Goal: Task Accomplishment & Management: Use online tool/utility

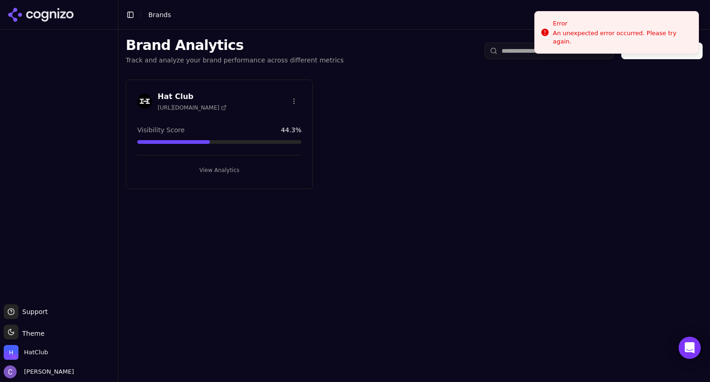
click at [259, 170] on button "View Analytics" at bounding box center [219, 170] width 164 height 15
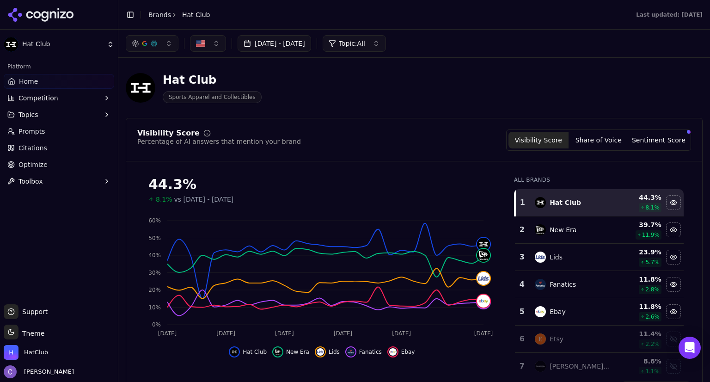
click at [55, 133] on link "Prompts" at bounding box center [59, 131] width 110 height 15
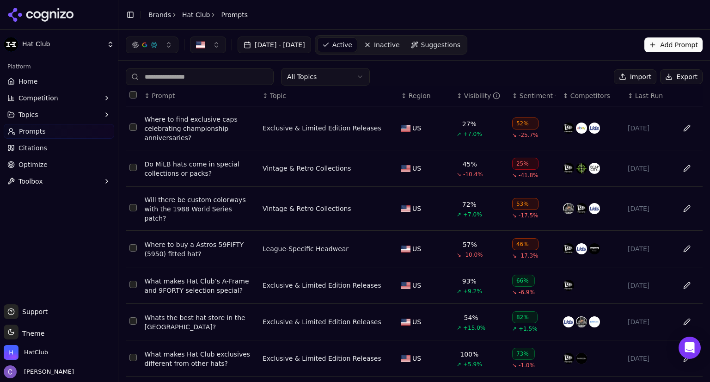
click at [232, 68] on div "All Topics" at bounding box center [248, 77] width 244 height 18
click at [213, 82] on input at bounding box center [200, 76] width 148 height 17
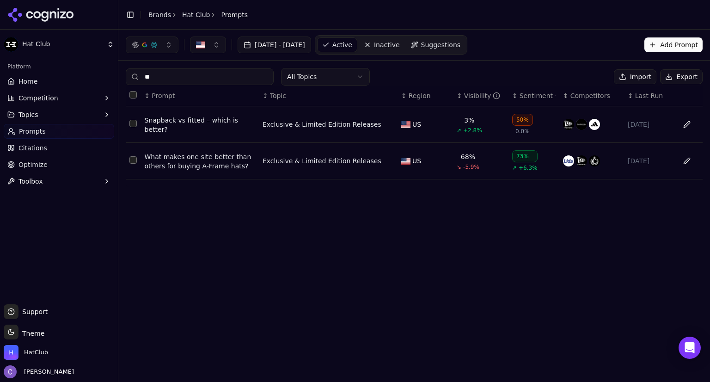
type input "*"
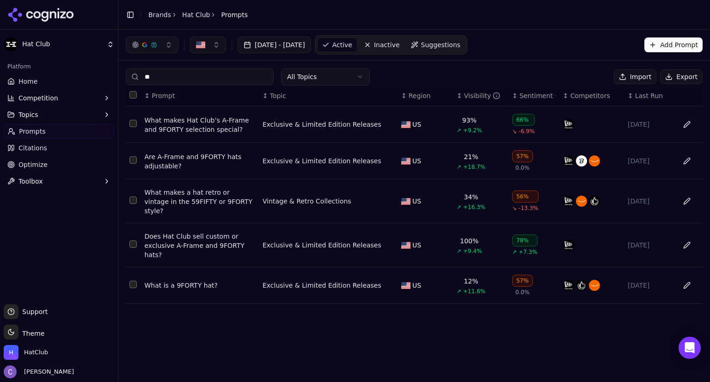
type input "*"
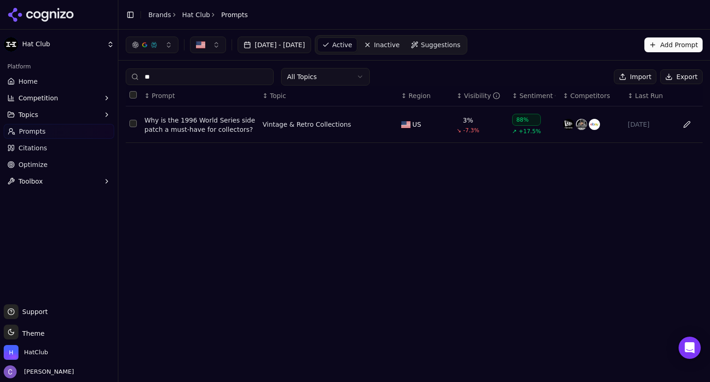
type input "*"
